Goal: Entertainment & Leisure: Consume media (video, audio)

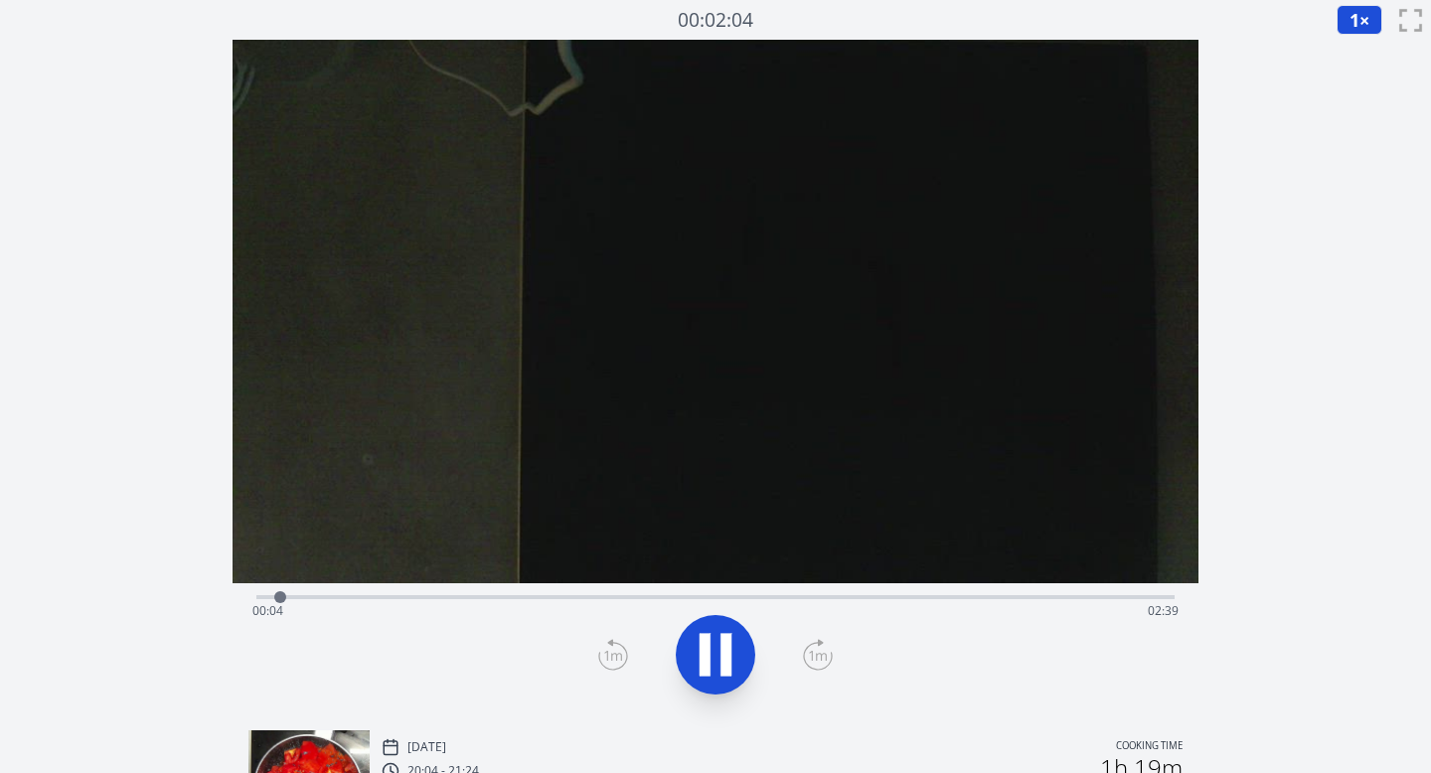
click at [377, 604] on div "Time elapsed: 00:04 Time remaining: 02:39" at bounding box center [715, 611] width 927 height 32
click at [471, 599] on div "Time elapsed: 00:27 Time remaining: 02:16" at bounding box center [715, 611] width 927 height 32
click at [521, 611] on div "Time elapsed: 00:40 Time remaining: 02:03" at bounding box center [715, 611] width 927 height 32
click at [573, 595] on div "Time elapsed: 00:49 Time remaining: 01:53" at bounding box center [715, 611] width 927 height 32
click at [640, 598] on div "Time elapsed: 00:56 Time remaining: 01:46" at bounding box center [715, 611] width 927 height 32
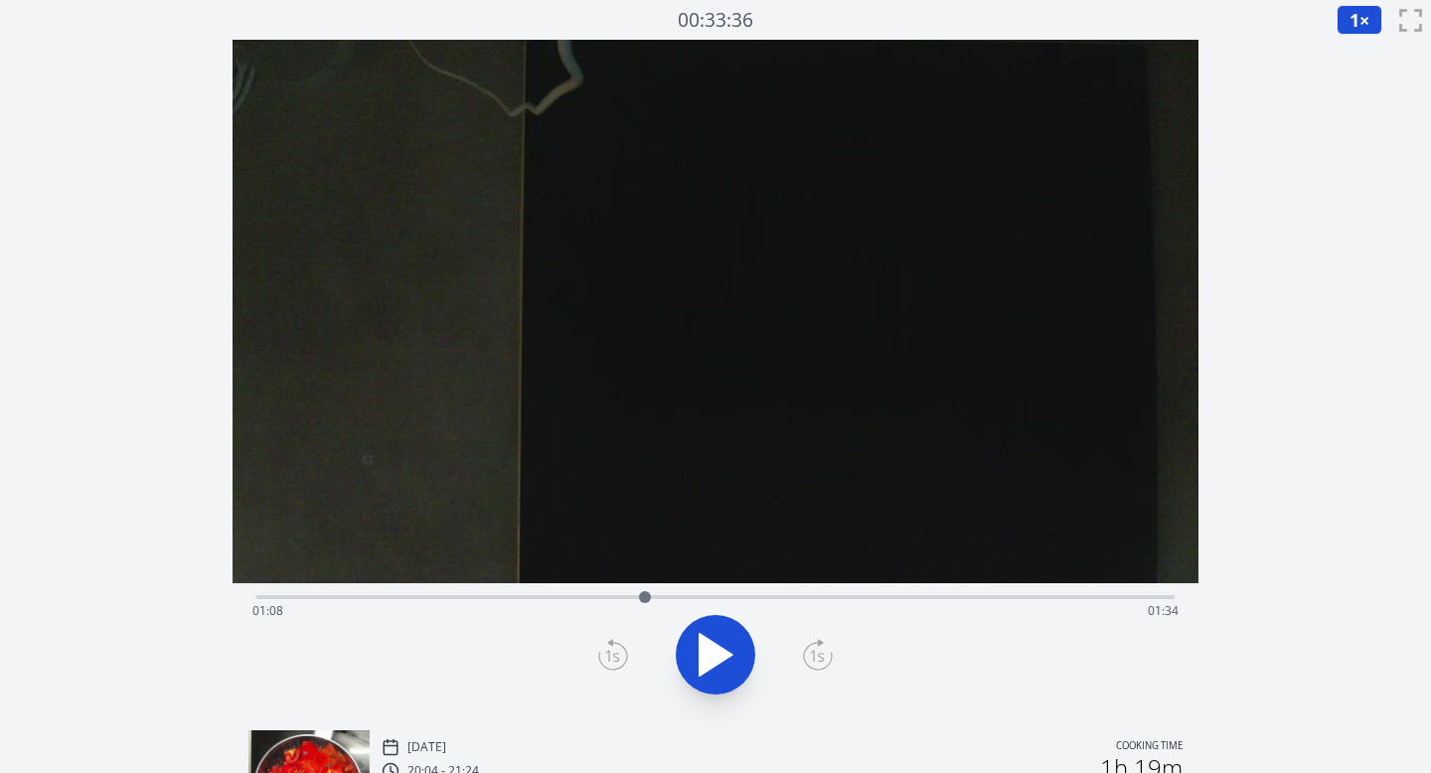
click at [640, 598] on div at bounding box center [645, 597] width 12 height 12
click at [815, 649] on icon at bounding box center [818, 655] width 30 height 32
click at [878, 598] on div "Time elapsed: 01:56 Time remaining: 00:47" at bounding box center [715, 611] width 927 height 32
click at [839, 594] on div "Time elapsed: 01:52 Time remaining: 00:50" at bounding box center [715, 595] width 919 height 24
click at [458, 595] on div "Time elapsed: 01:49 Time remaining: 00:54" at bounding box center [715, 611] width 927 height 32
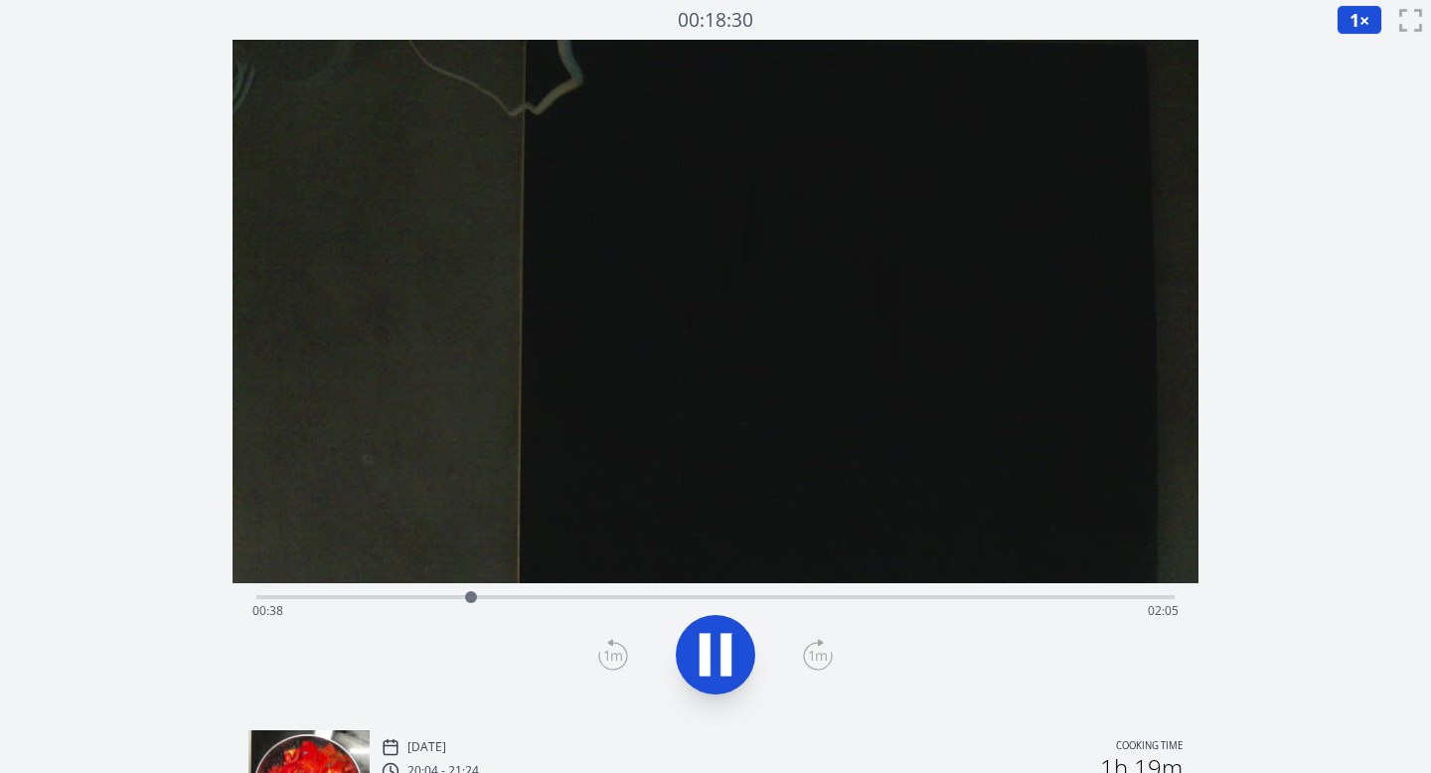
click at [898, 597] on div "Time elapsed: 00:38 Time remaining: 02:05" at bounding box center [715, 611] width 927 height 32
click at [861, 596] on div "Time elapsed: 01:54 Time remaining: 00:48" at bounding box center [715, 611] width 927 height 32
click at [876, 597] on div at bounding box center [867, 597] width 30 height 30
click at [841, 599] on div "Time elapsed: 01:49 Time remaining: 00:53" at bounding box center [715, 611] width 927 height 32
click at [872, 596] on div "Time elapsed: 01:44 Time remaining: 00:58" at bounding box center [715, 611] width 927 height 32
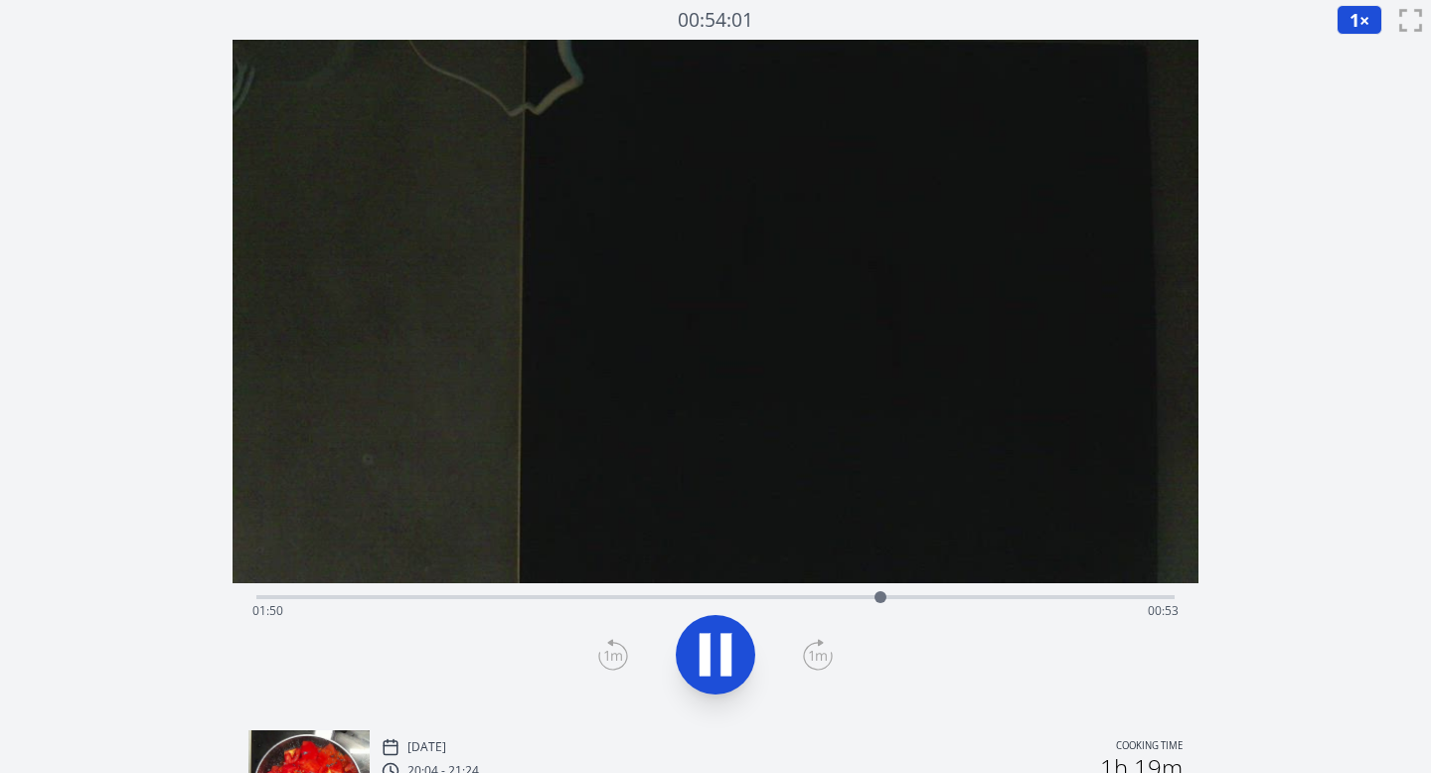
click at [864, 597] on div "Time elapsed: 01:50 Time remaining: 00:53" at bounding box center [715, 611] width 927 height 32
click at [705, 638] on icon at bounding box center [705, 655] width 11 height 43
click at [534, 593] on div "Time elapsed: 01:51 Time remaining: 00:52" at bounding box center [715, 595] width 919 height 24
click at [494, 598] on div "Time elapsed: 00:49 Time remaining: 01:53" at bounding box center [715, 611] width 927 height 32
click at [456, 589] on div "Time elapsed: 00:43 Time remaining: 02:00" at bounding box center [715, 595] width 919 height 24
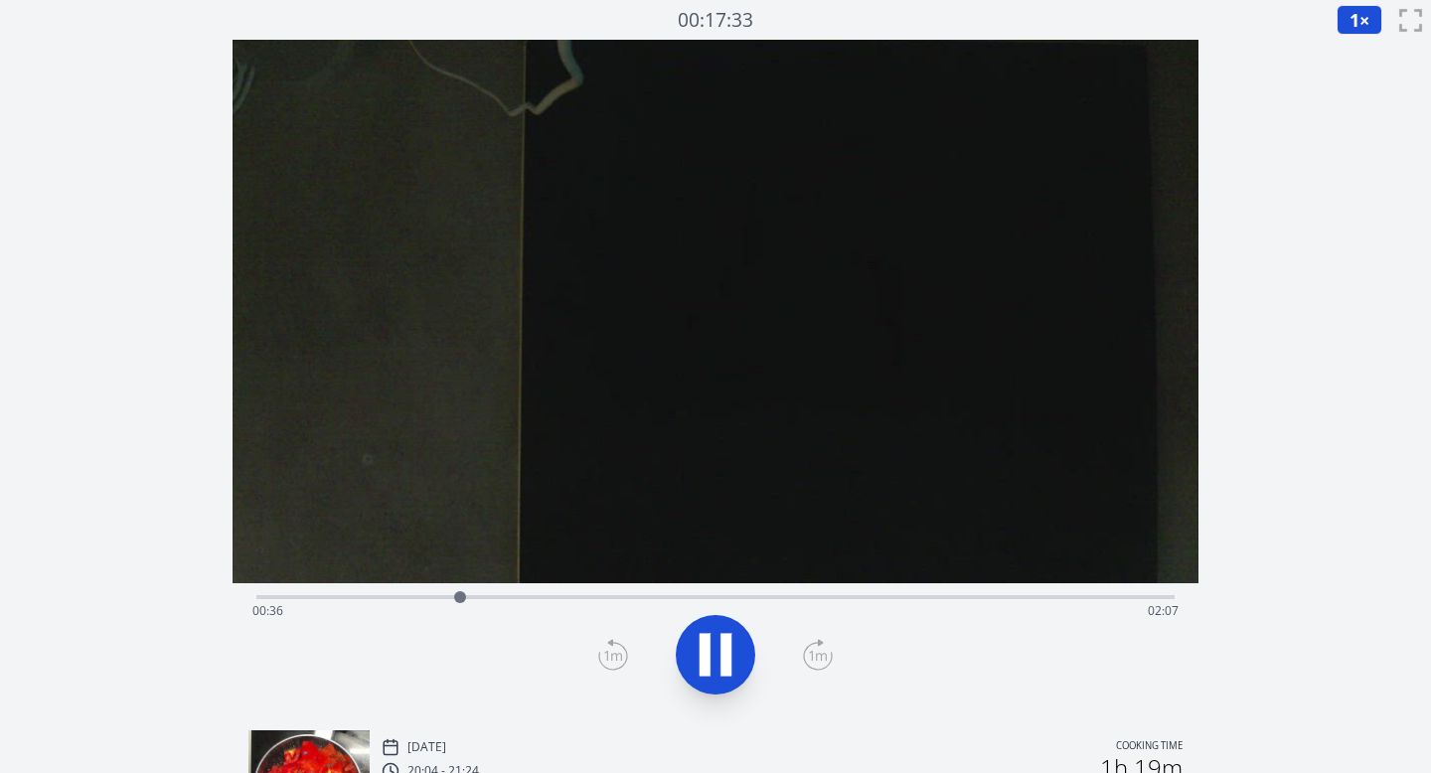
click at [419, 590] on div "Time elapsed: 00:36 Time remaining: 02:07" at bounding box center [715, 595] width 919 height 24
click at [591, 601] on div "Time elapsed: 00:30 Time remaining: 02:13" at bounding box center [715, 611] width 927 height 32
click at [618, 599] on div "Time elapsed: 00:59 Time remaining: 01:43" at bounding box center [715, 611] width 927 height 32
click at [646, 599] on div "Time elapsed: 01:04 Time remaining: 01:38" at bounding box center [715, 611] width 927 height 32
click at [667, 599] on div at bounding box center [665, 597] width 12 height 12
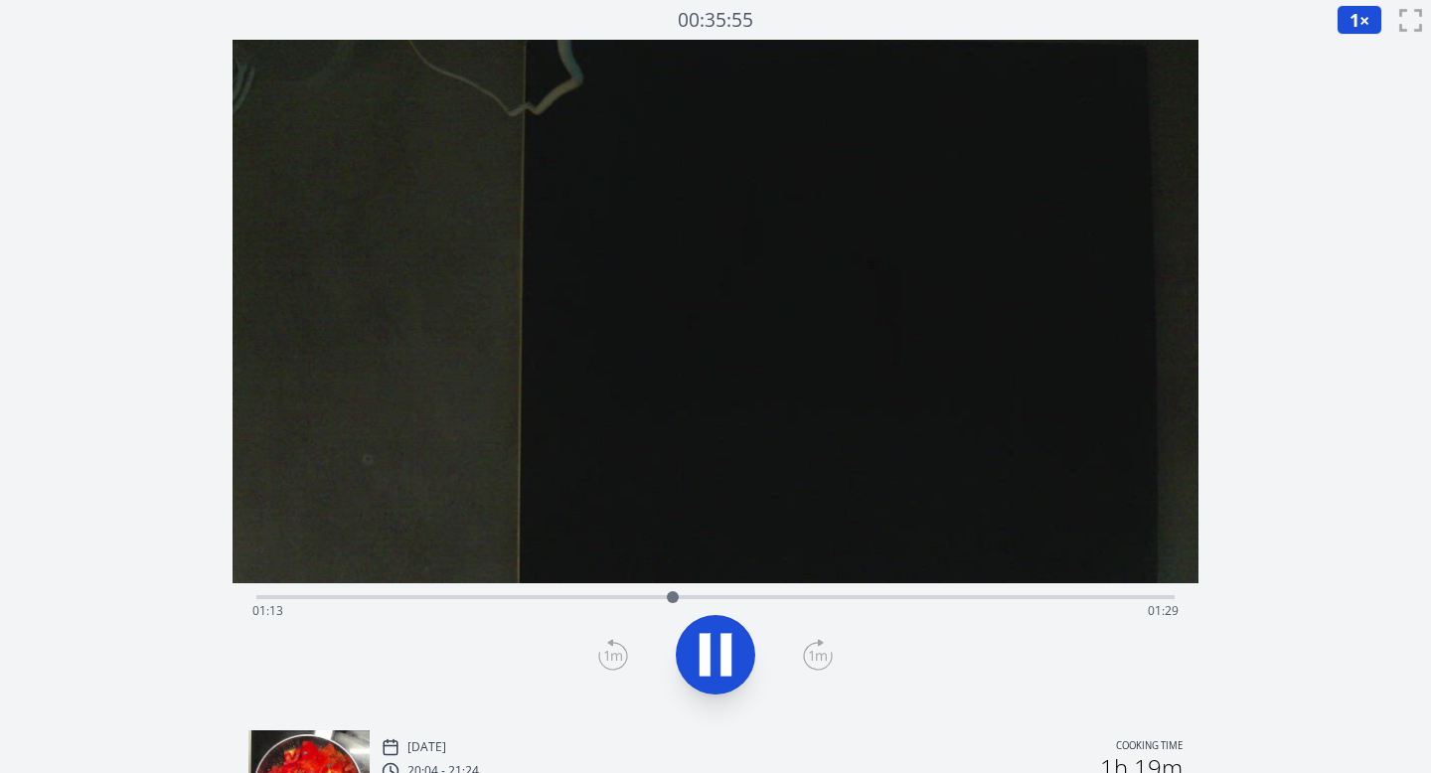
click at [651, 600] on div "Time elapsed: 01:13 Time remaining: 01:29" at bounding box center [715, 611] width 927 height 32
click at [697, 634] on icon at bounding box center [716, 655] width 56 height 56
click at [709, 648] on icon at bounding box center [716, 655] width 33 height 42
click at [709, 648] on icon at bounding box center [705, 655] width 11 height 43
click at [584, 596] on div "Time elapsed: 01:16 Time remaining: 01:27" at bounding box center [715, 611] width 927 height 32
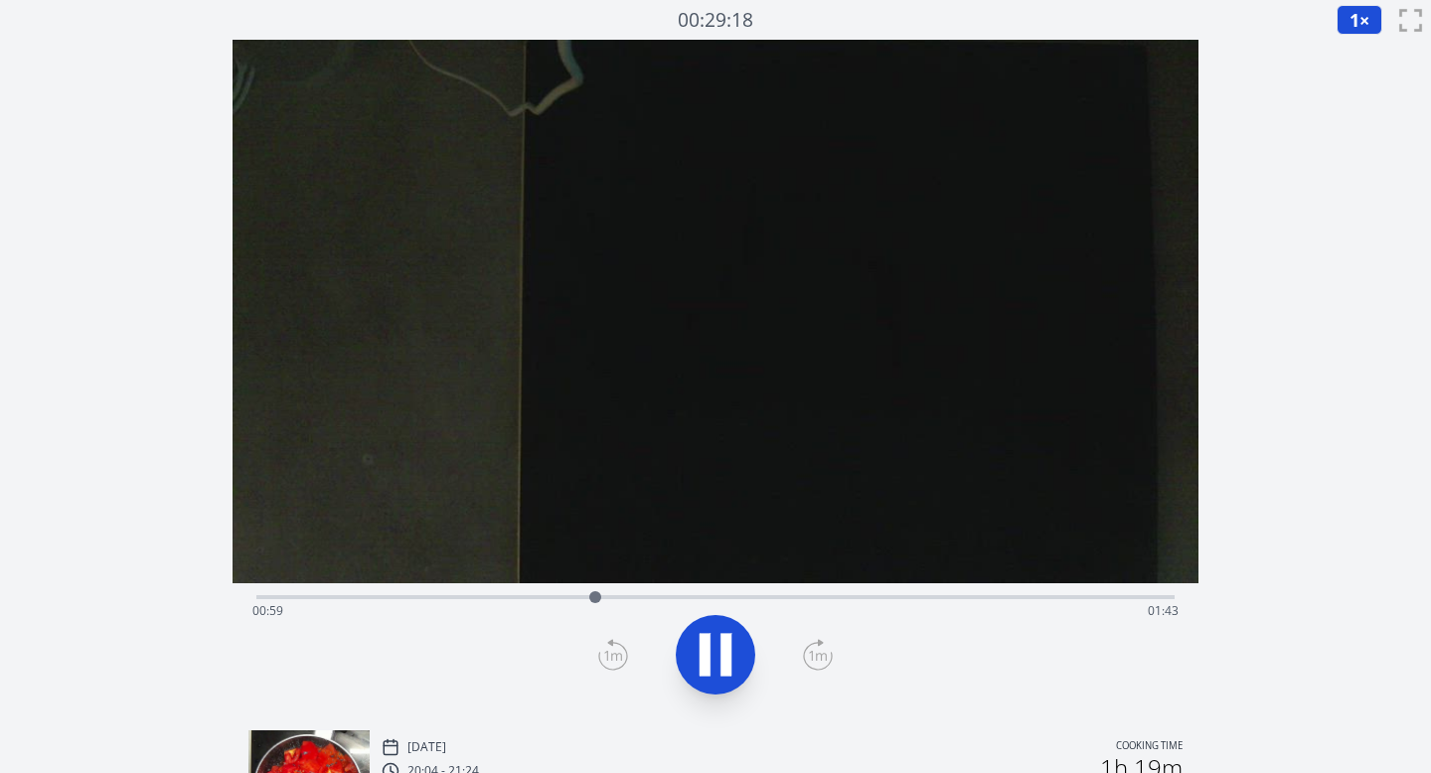
click at [760, 596] on div "Time elapsed: 00:59 Time remaining: 01:43" at bounding box center [715, 611] width 927 height 32
click at [840, 601] on div "Time elapsed: 01:30 Time remaining: 01:13" at bounding box center [715, 611] width 927 height 32
click at [731, 662] on icon at bounding box center [726, 655] width 11 height 43
drag, startPoint x: 854, startPoint y: 597, endPoint x: 827, endPoint y: 603, distance: 27.5
click at [827, 603] on div at bounding box center [827, 597] width 30 height 30
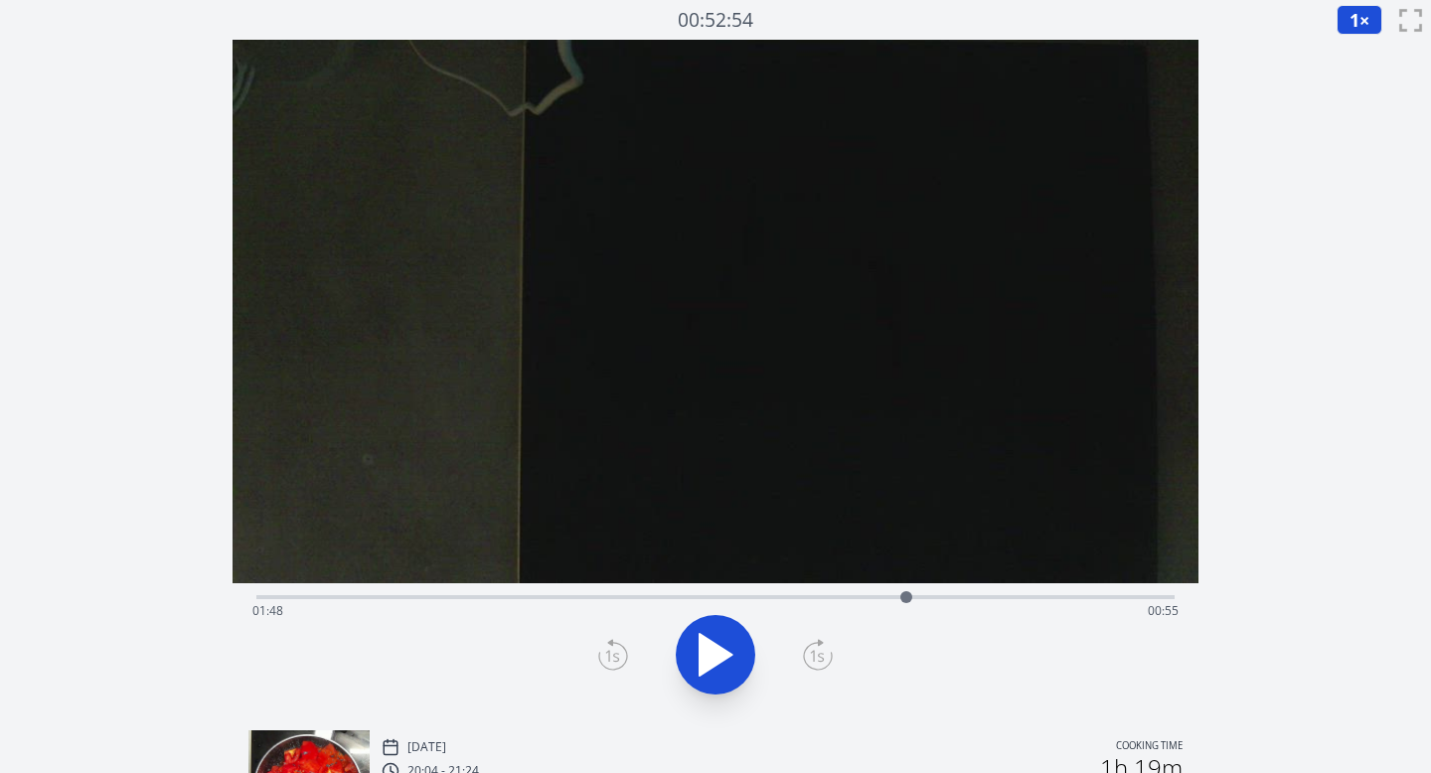
drag, startPoint x: 829, startPoint y: 596, endPoint x: 915, endPoint y: 603, distance: 86.8
click at [915, 603] on div at bounding box center [907, 597] width 30 height 30
drag, startPoint x: 915, startPoint y: 603, endPoint x: 875, endPoint y: 605, distance: 40.8
click at [875, 605] on div at bounding box center [875, 597] width 30 height 30
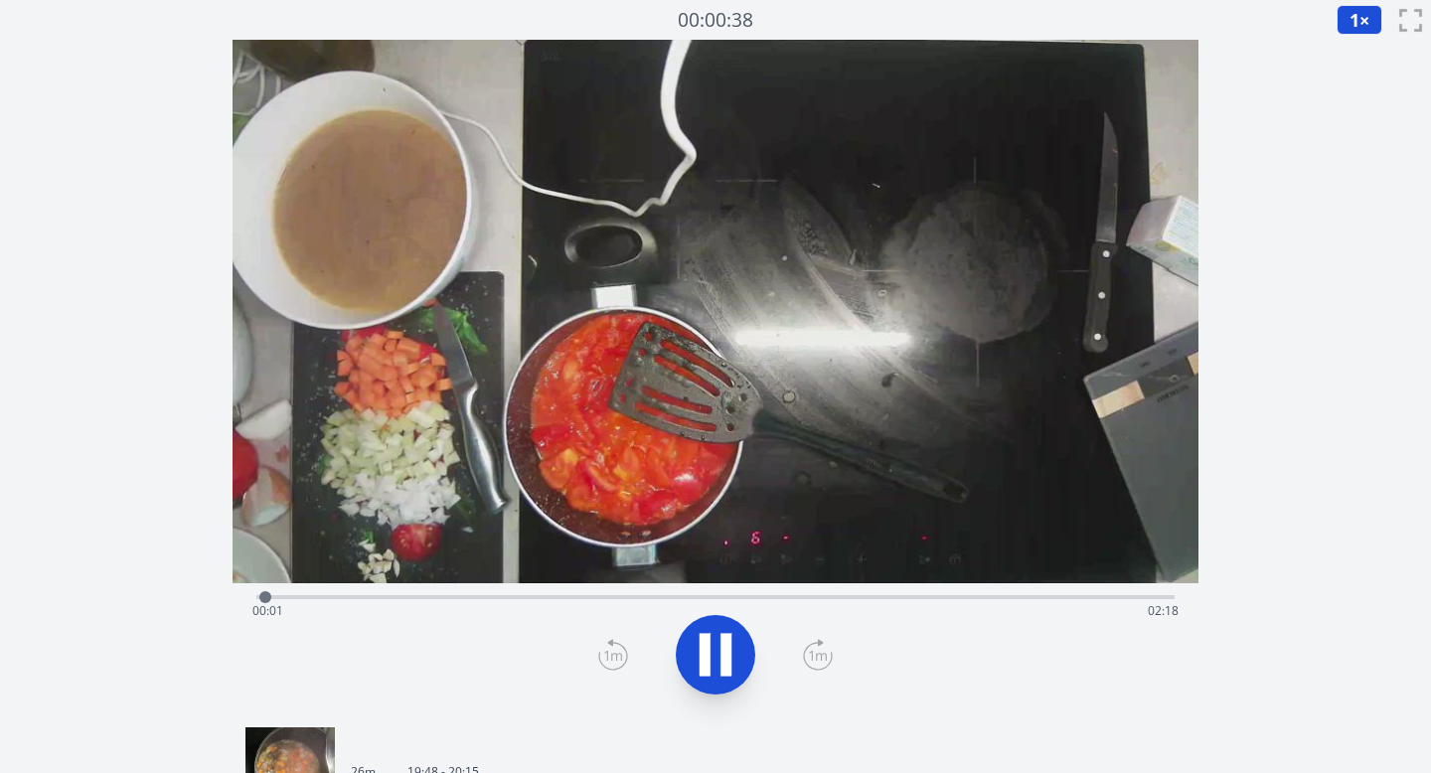
click at [779, 593] on div "Time elapsed: 00:01 Time remaining: 02:18" at bounding box center [715, 595] width 919 height 24
click at [670, 604] on div "Time elapsed: 01:19 Time remaining: 01:00" at bounding box center [715, 611] width 927 height 32
click at [768, 598] on div "Time elapsed: 01:03 Time remaining: 01:16" at bounding box center [715, 611] width 927 height 32
click at [813, 590] on div "Time elapsed: 01:17 Time remaining: 01:01" at bounding box center [715, 595] width 919 height 24
click at [843, 590] on div "Time elapsed: 01:24 Time remaining: 00:54" at bounding box center [715, 595] width 919 height 24
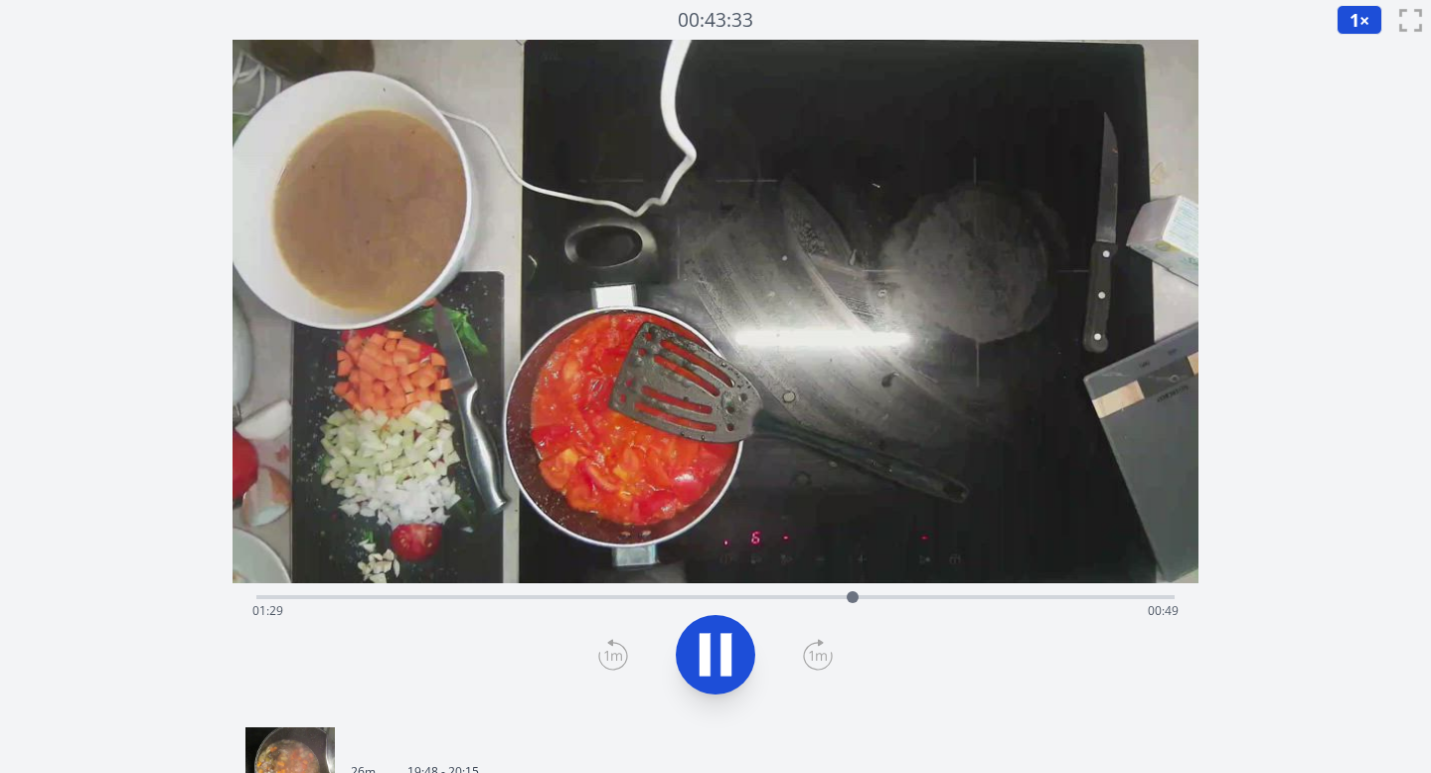
click at [886, 601] on div "Time elapsed: 01:29 Time remaining: 00:49" at bounding box center [715, 611] width 927 height 32
click at [933, 596] on div "Time elapsed: 01:36 Time remaining: 00:42" at bounding box center [715, 611] width 927 height 32
click at [978, 594] on div "Time elapsed: 01:42 Time remaining: 00:36" at bounding box center [715, 595] width 919 height 24
click at [1013, 599] on div "Time elapsed: 01:49 Time remaining: 00:29" at bounding box center [715, 611] width 927 height 32
click at [715, 646] on icon at bounding box center [716, 655] width 56 height 56
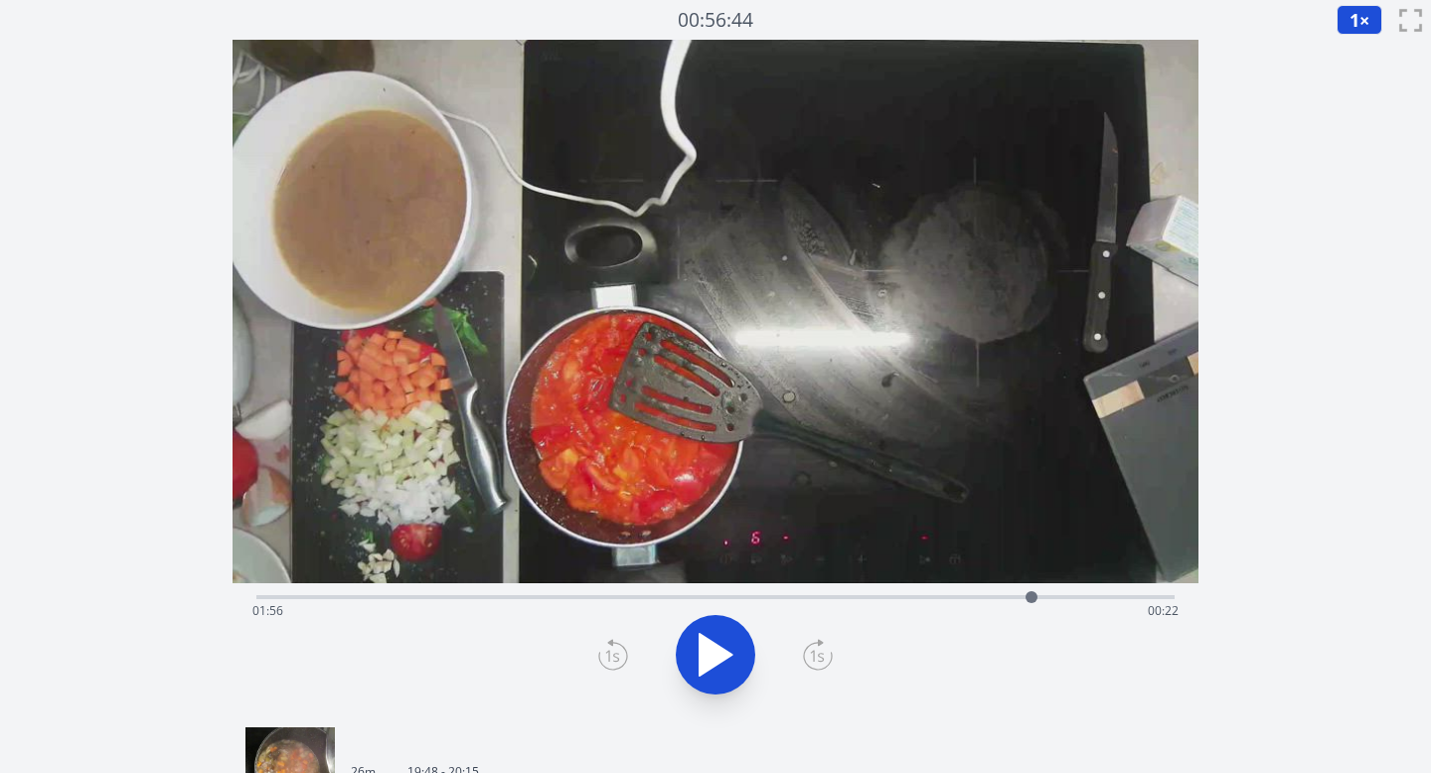
click at [1006, 596] on div "Time elapsed: 01:56 Time remaining: 00:22" at bounding box center [715, 611] width 927 height 32
click at [608, 603] on div "Time elapsed: 01:52 Time remaining: 00:26" at bounding box center [715, 611] width 927 height 32
click at [972, 600] on div "Time elapsed: 00:52 Time remaining: 01:26" at bounding box center [715, 611] width 927 height 32
click at [1063, 598] on div "Time elapsed: 01:47 Time remaining: 00:31" at bounding box center [715, 611] width 927 height 32
